Goal: Transaction & Acquisition: Purchase product/service

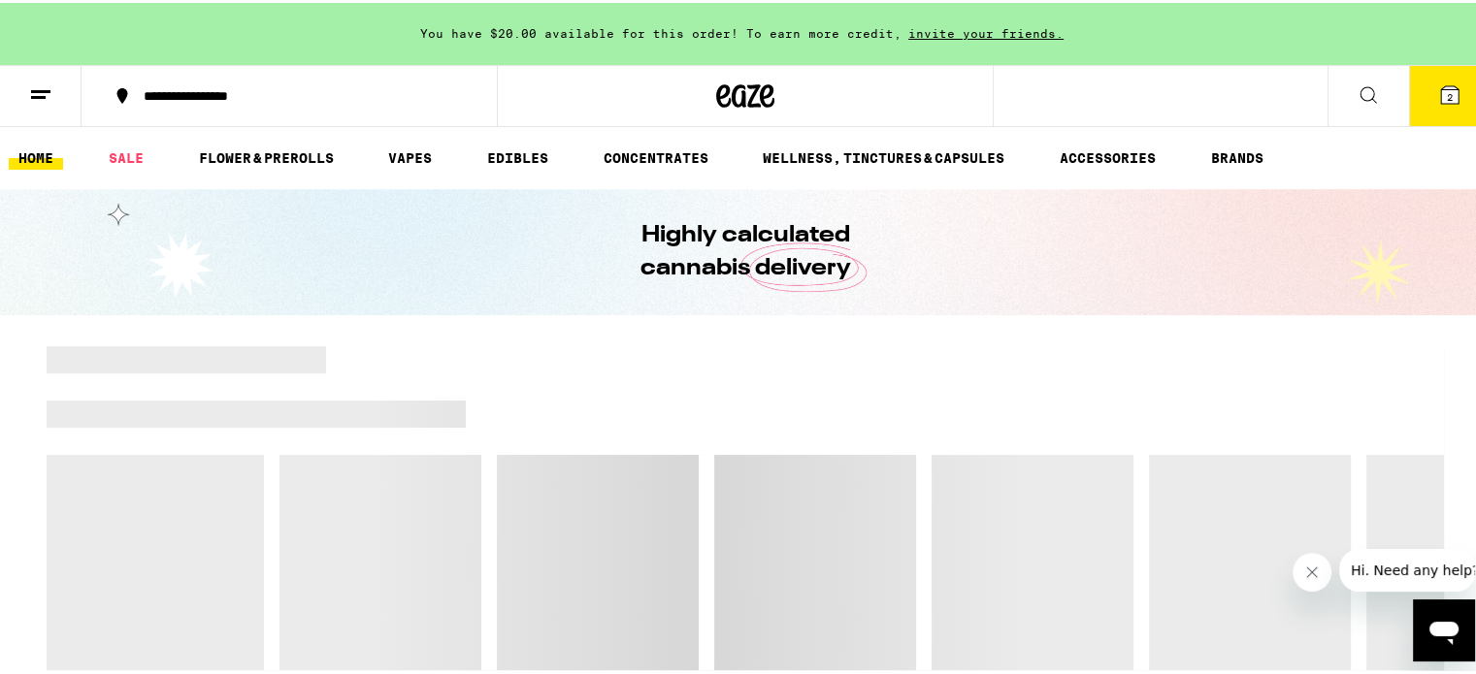
click at [1434, 111] on button "2" at bounding box center [1450, 93] width 82 height 60
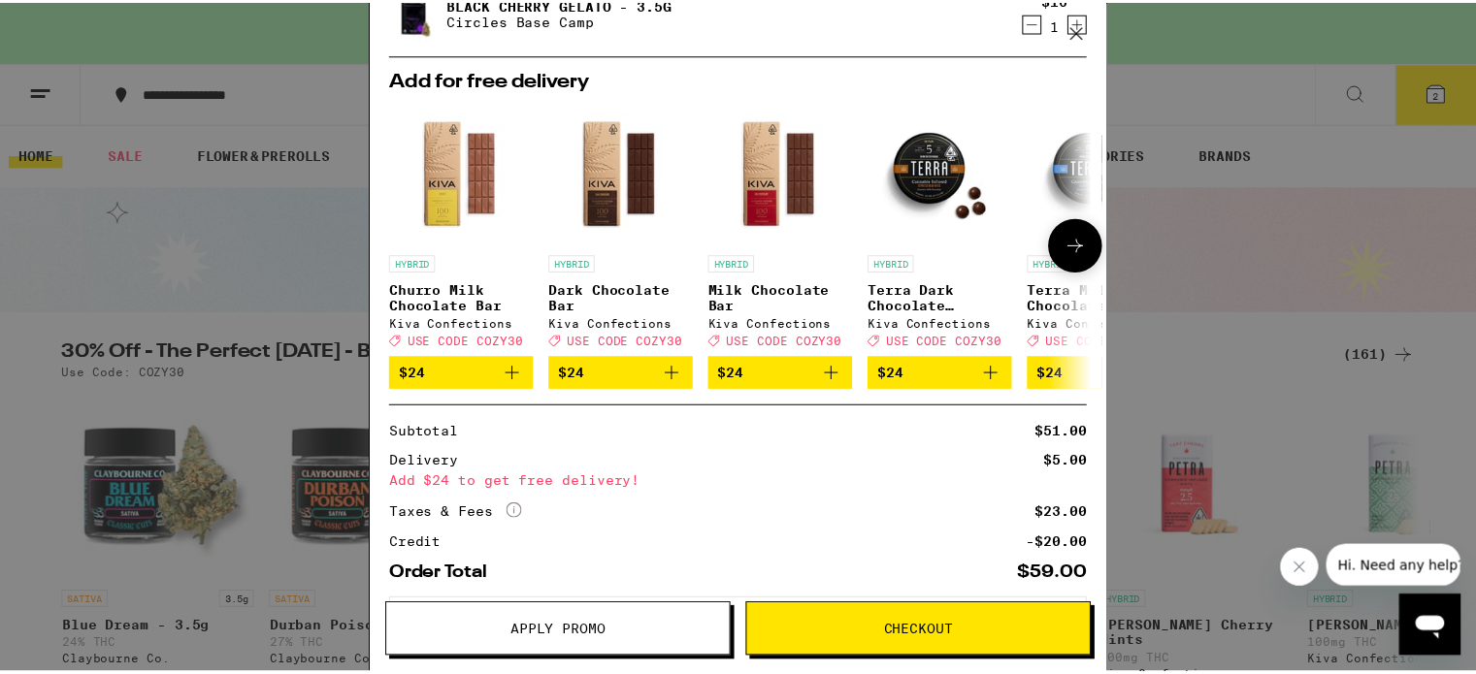
scroll to position [314, 0]
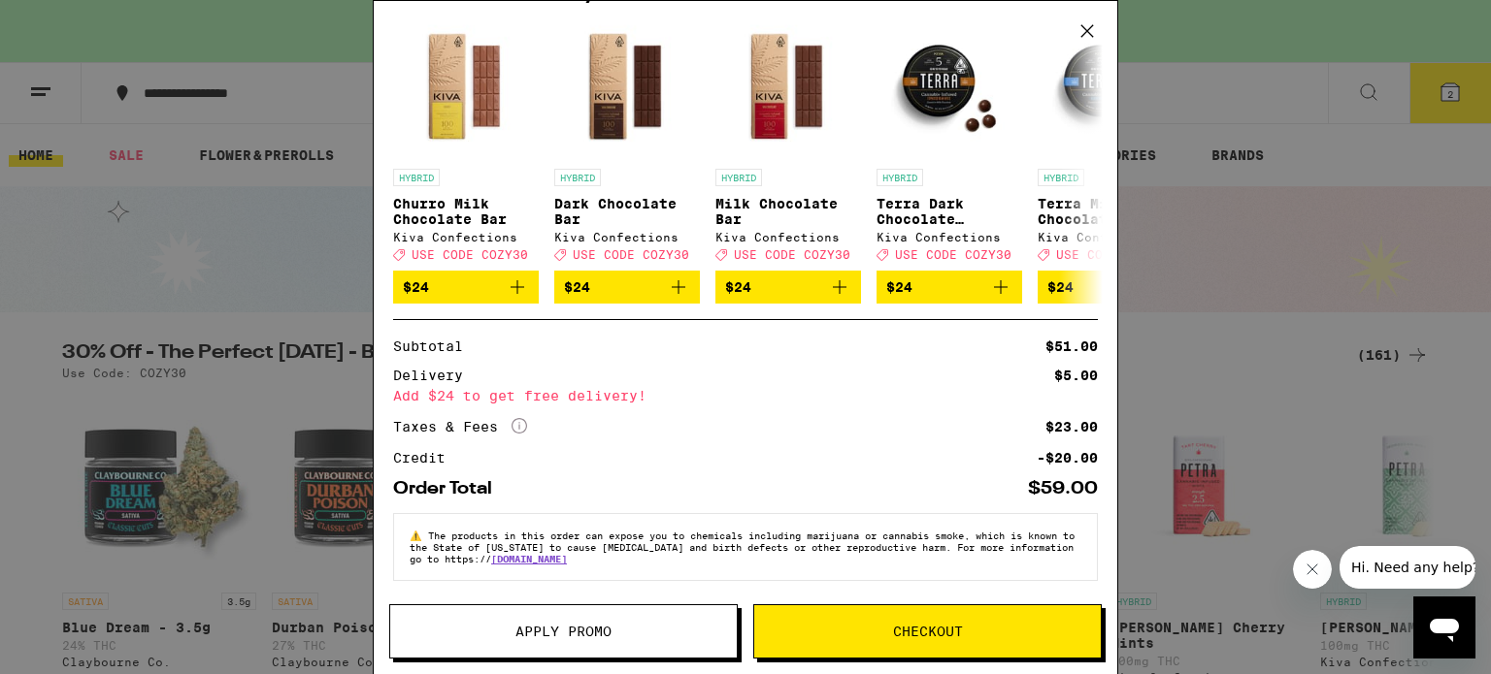
click at [572, 625] on span "Apply Promo" at bounding box center [563, 632] width 96 height 14
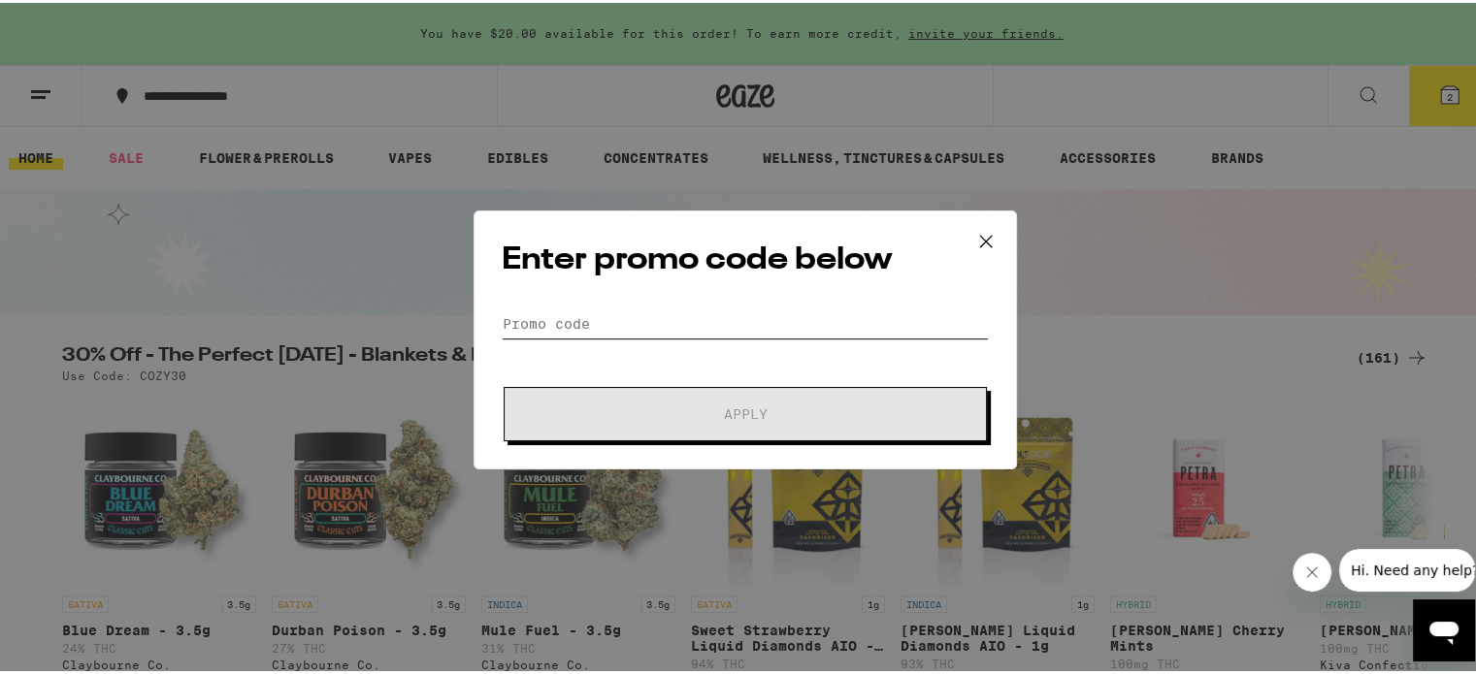
click at [598, 317] on input "Promo Code" at bounding box center [745, 321] width 487 height 29
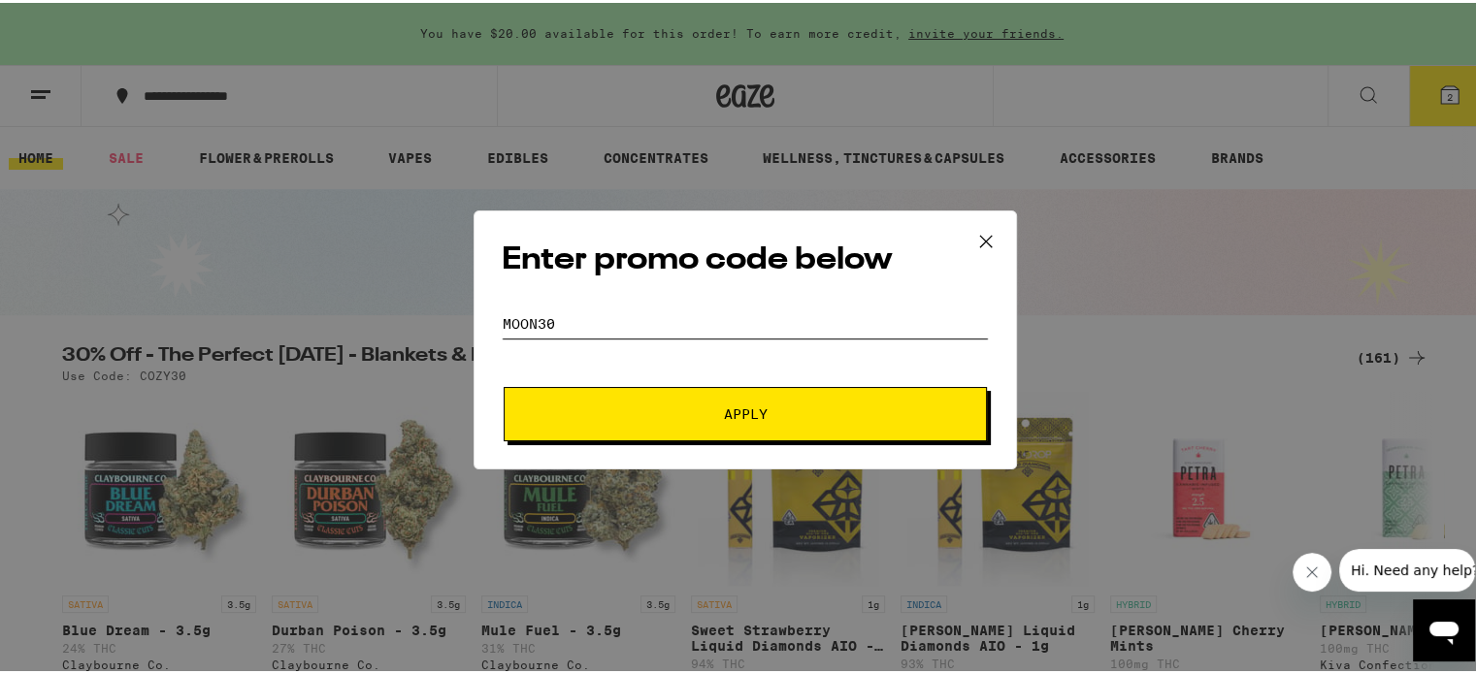
type input "MOON30"
click at [626, 409] on span "Apply" at bounding box center [745, 412] width 349 height 14
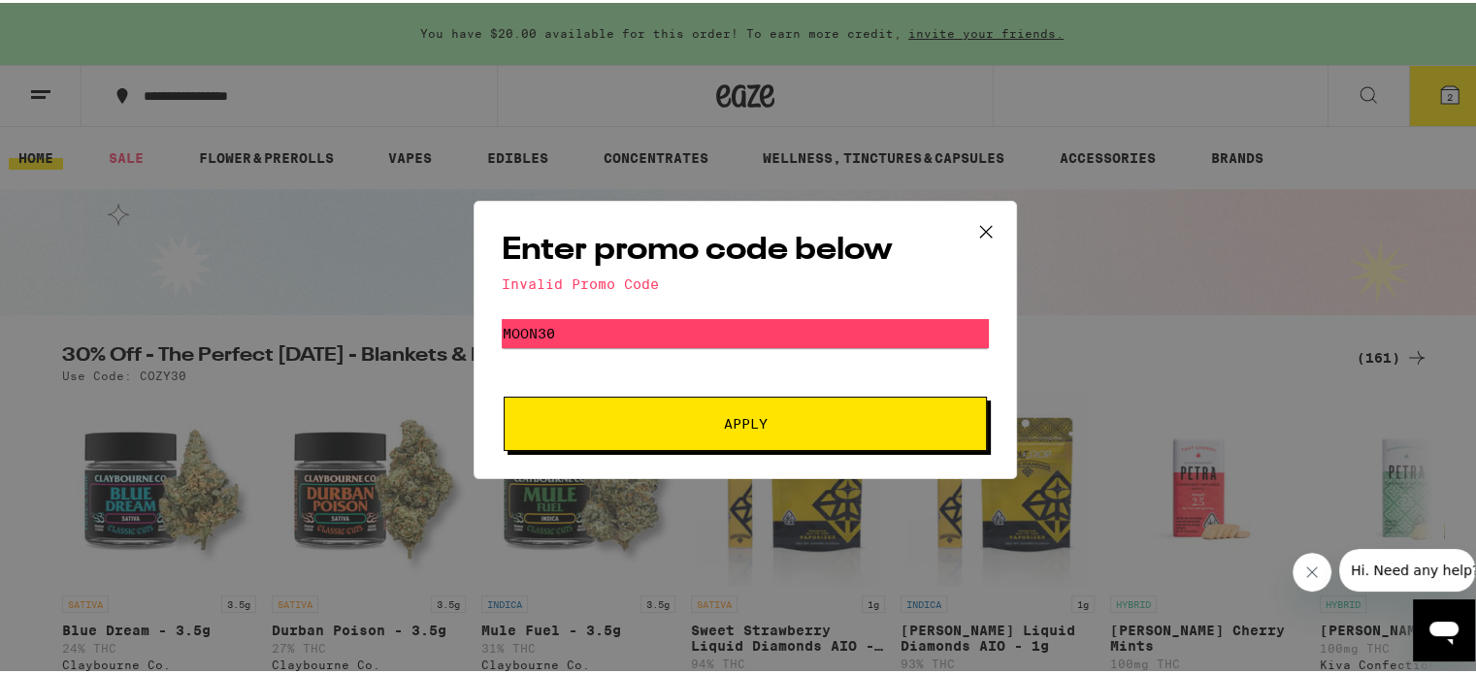
click at [971, 235] on icon at bounding box center [985, 228] width 29 height 29
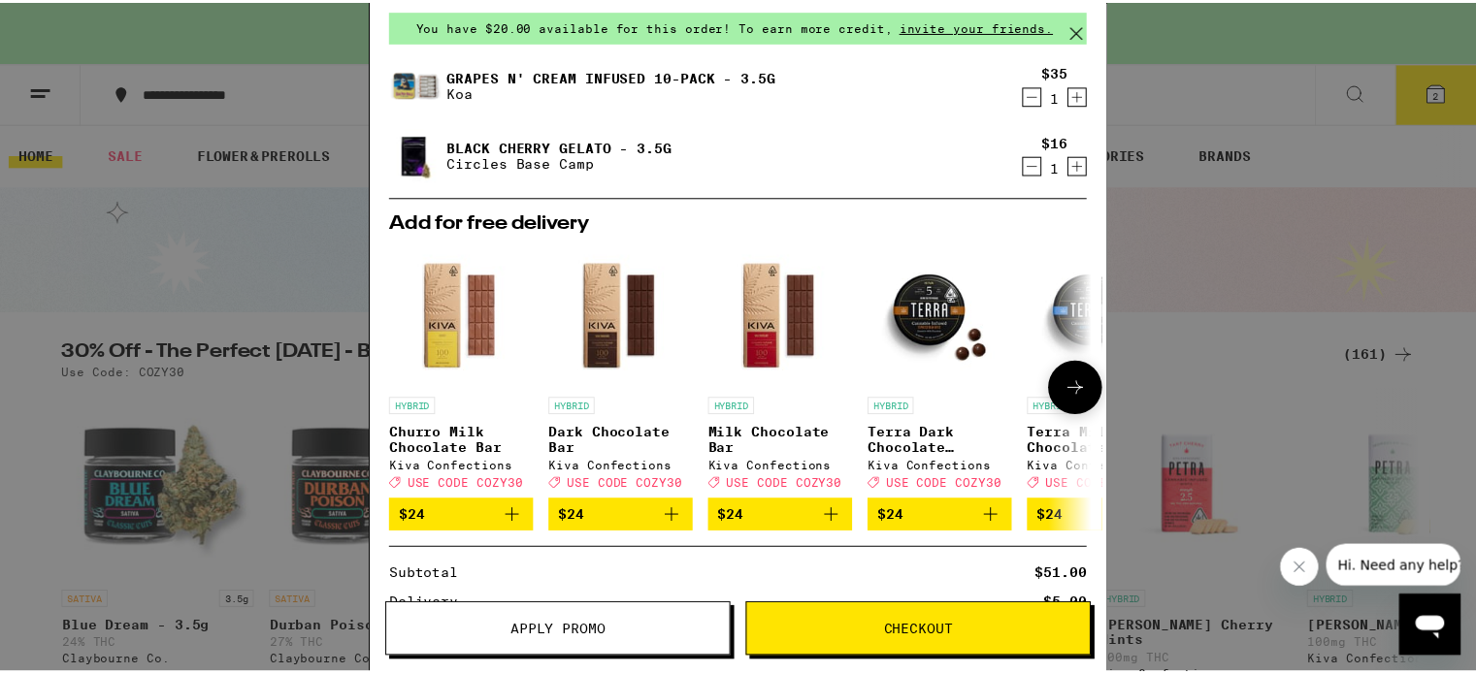
scroll to position [74, 0]
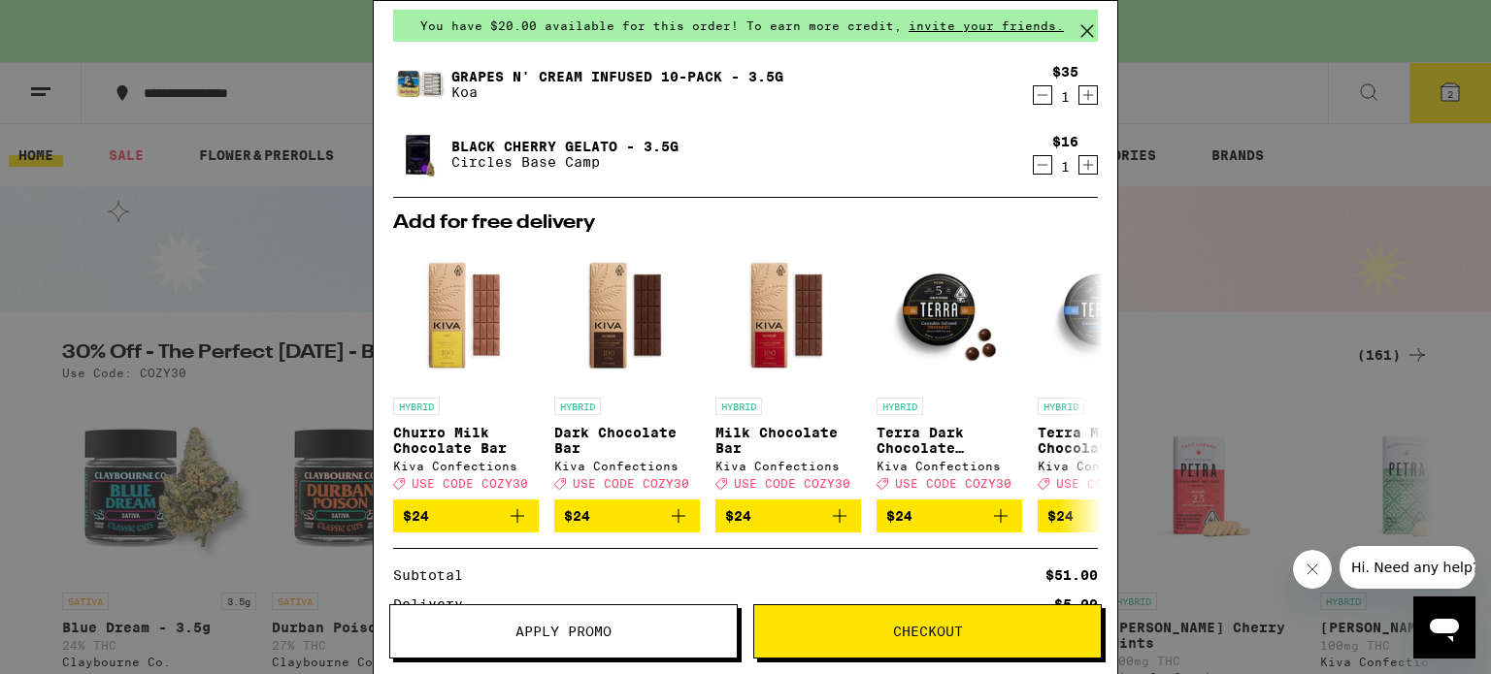
click at [1086, 33] on icon at bounding box center [1086, 30] width 29 height 29
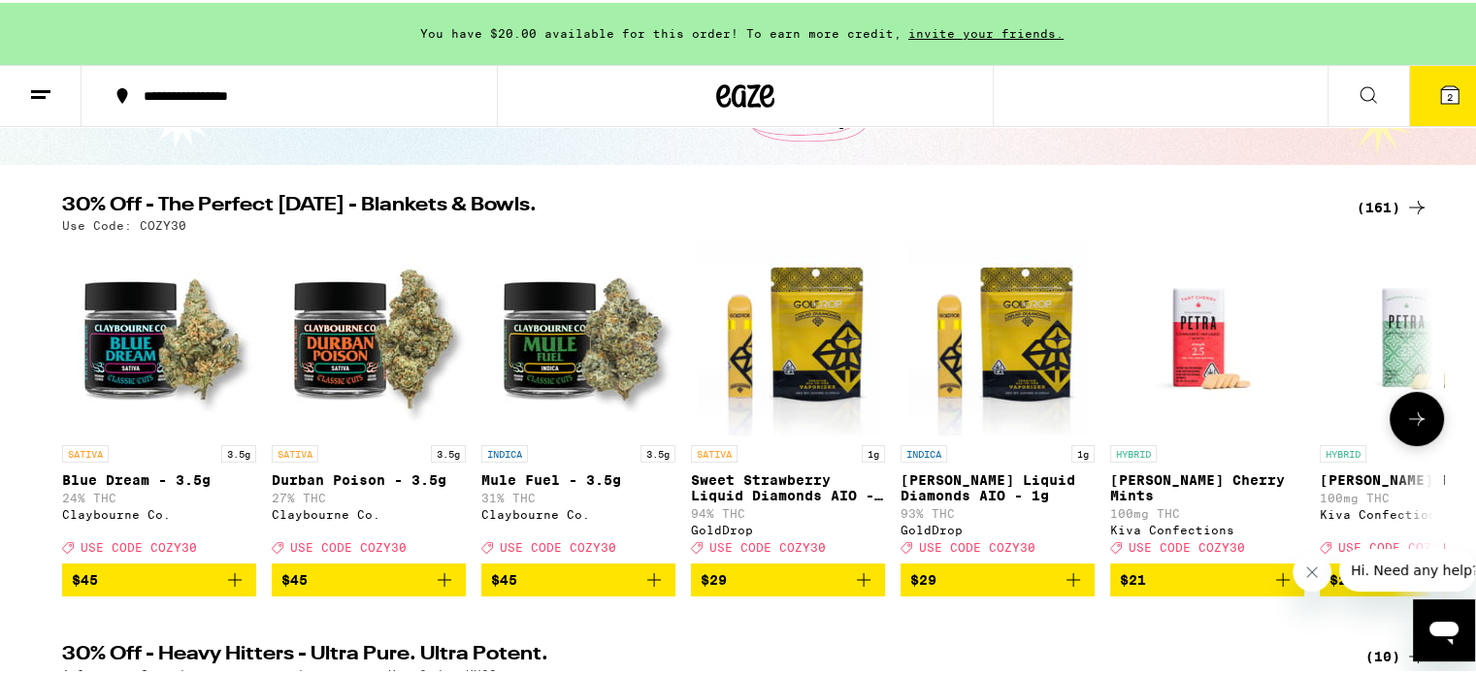
scroll to position [151, 0]
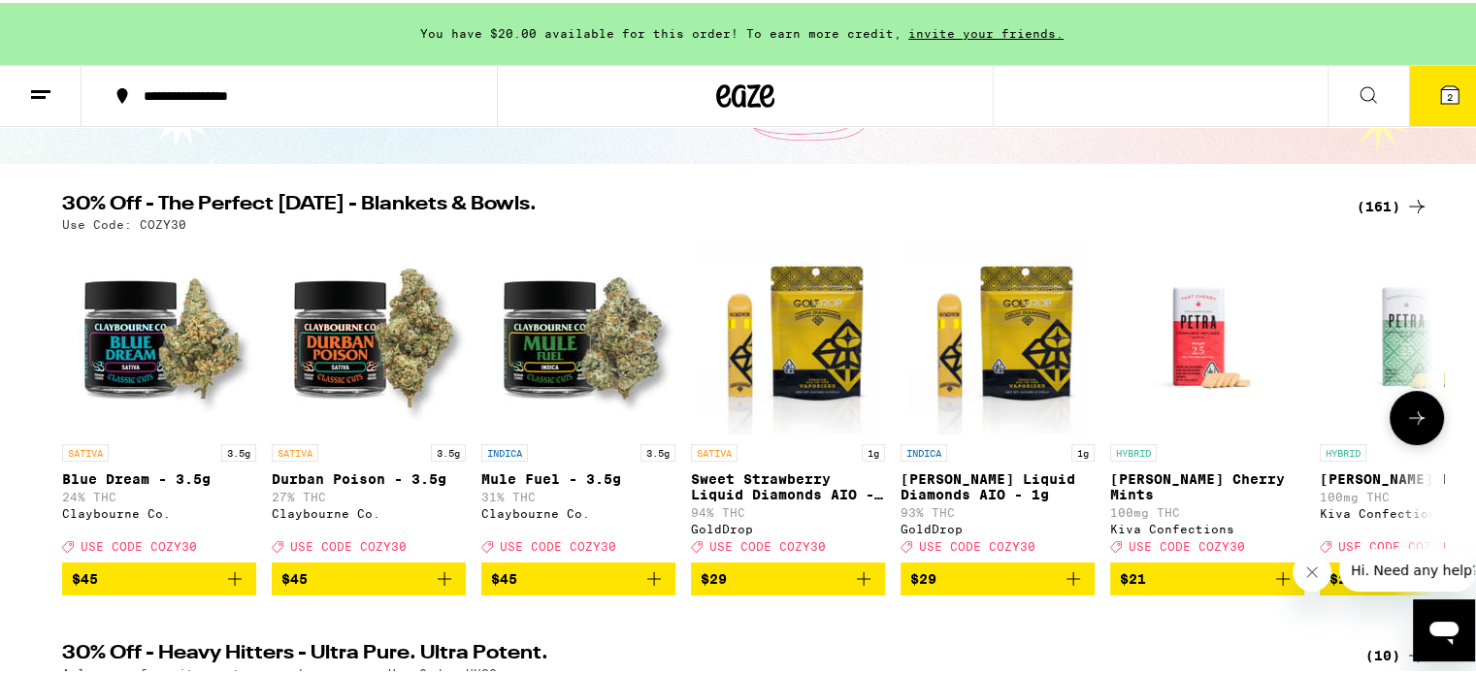
click at [1408, 427] on icon at bounding box center [1416, 415] width 23 height 23
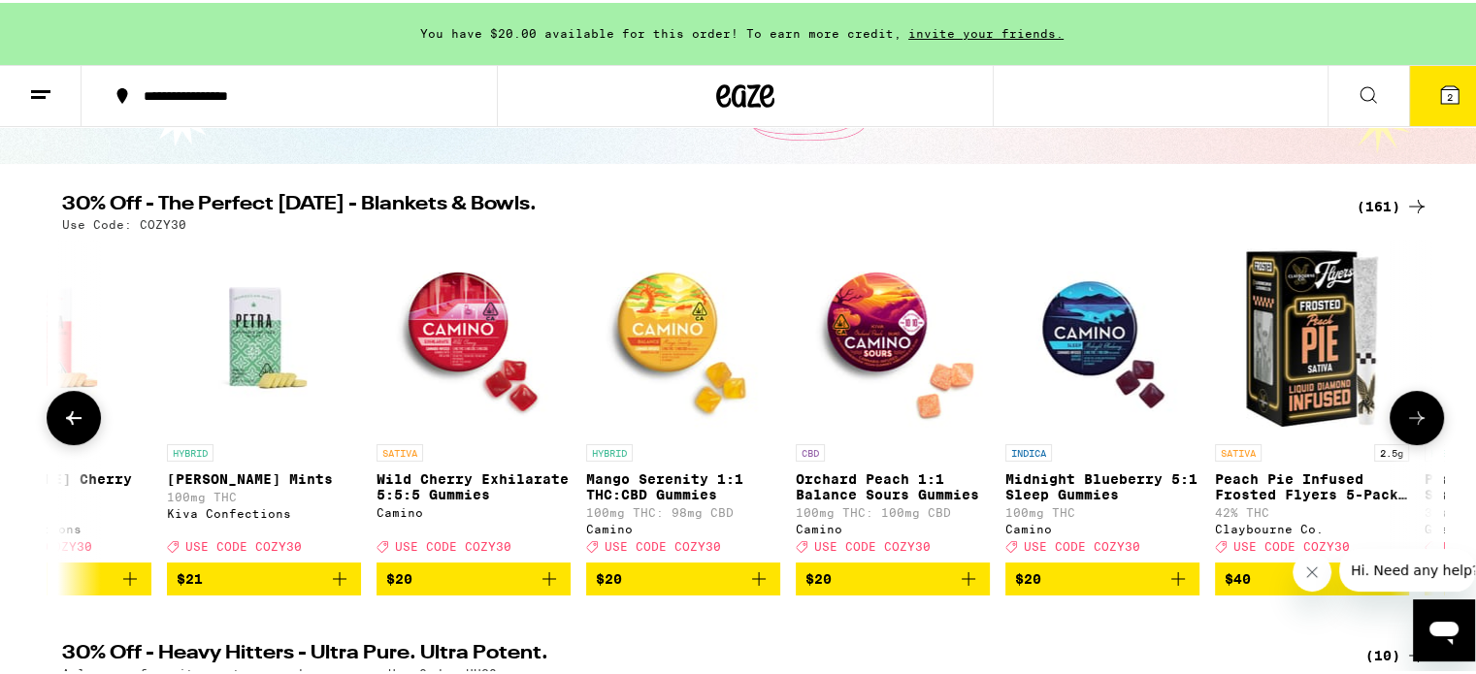
scroll to position [0, 1155]
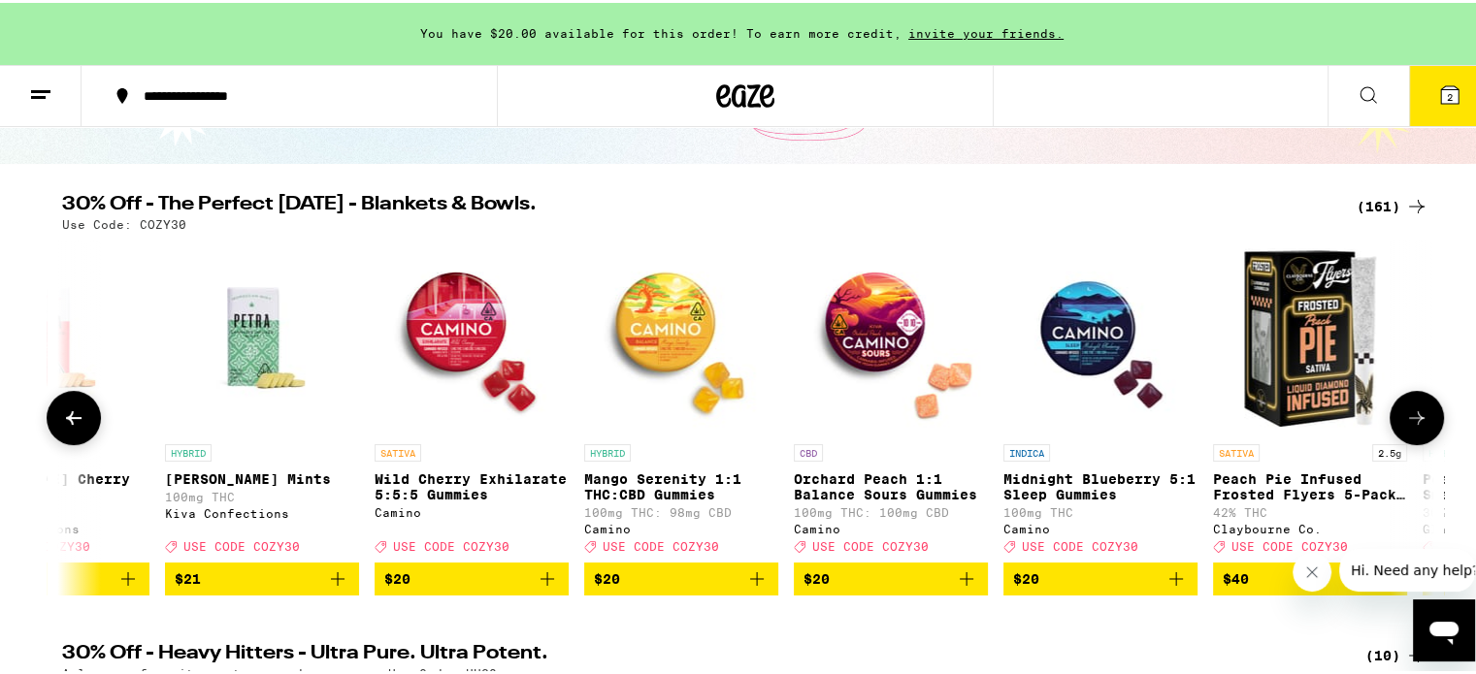
click at [1408, 427] on icon at bounding box center [1416, 415] width 23 height 23
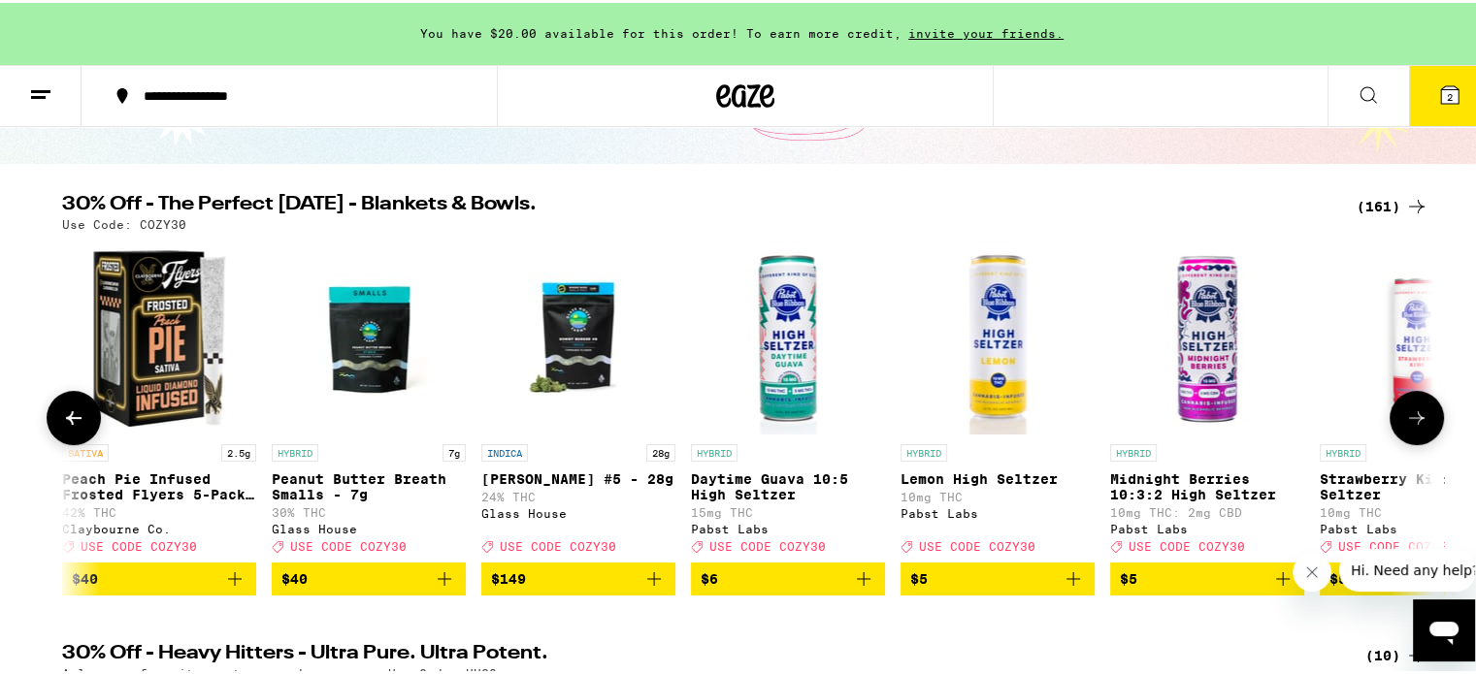
scroll to position [0, 2310]
